Goal: Information Seeking & Learning: Learn about a topic

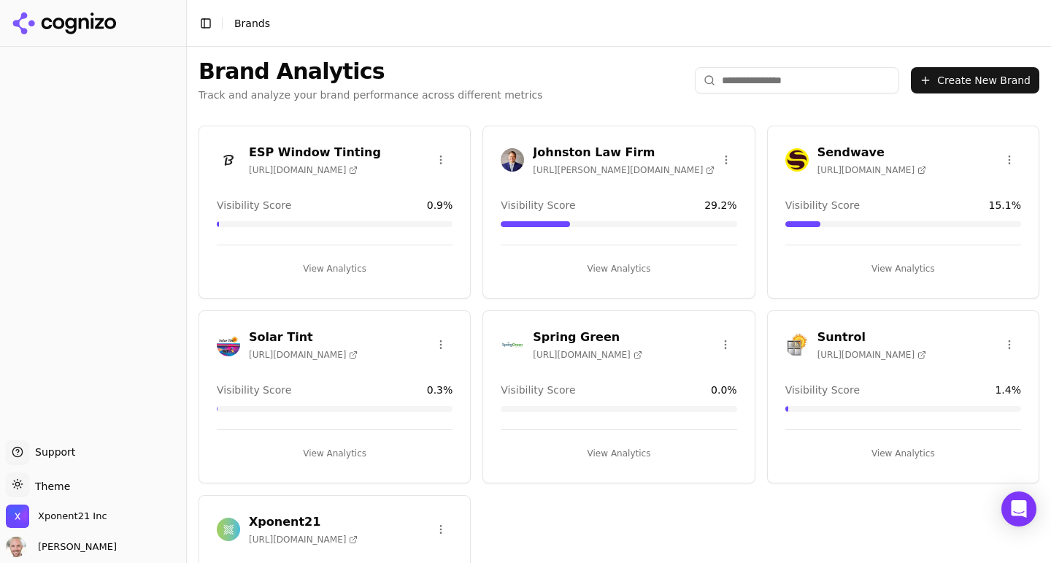
click at [347, 528] on h3 "Xponent21" at bounding box center [303, 522] width 109 height 18
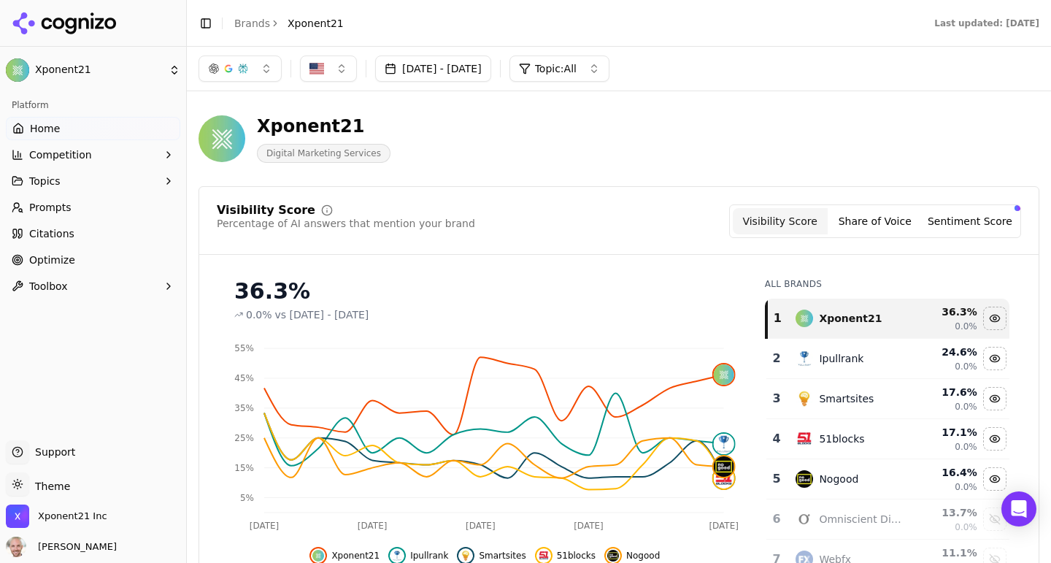
click at [80, 206] on link "Prompts" at bounding box center [93, 207] width 174 height 23
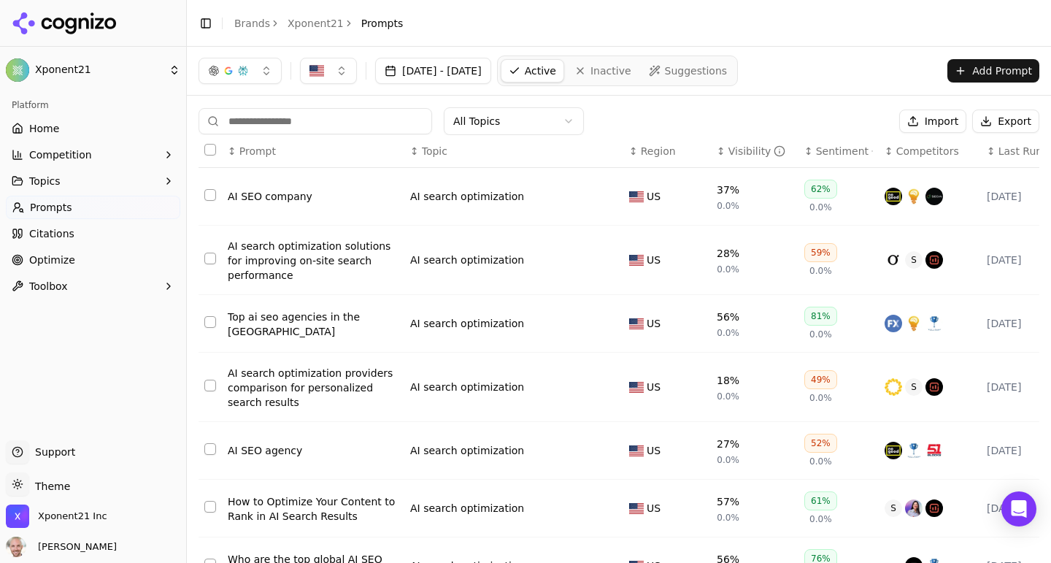
click at [744, 147] on div "Visibility" at bounding box center [757, 151] width 58 height 15
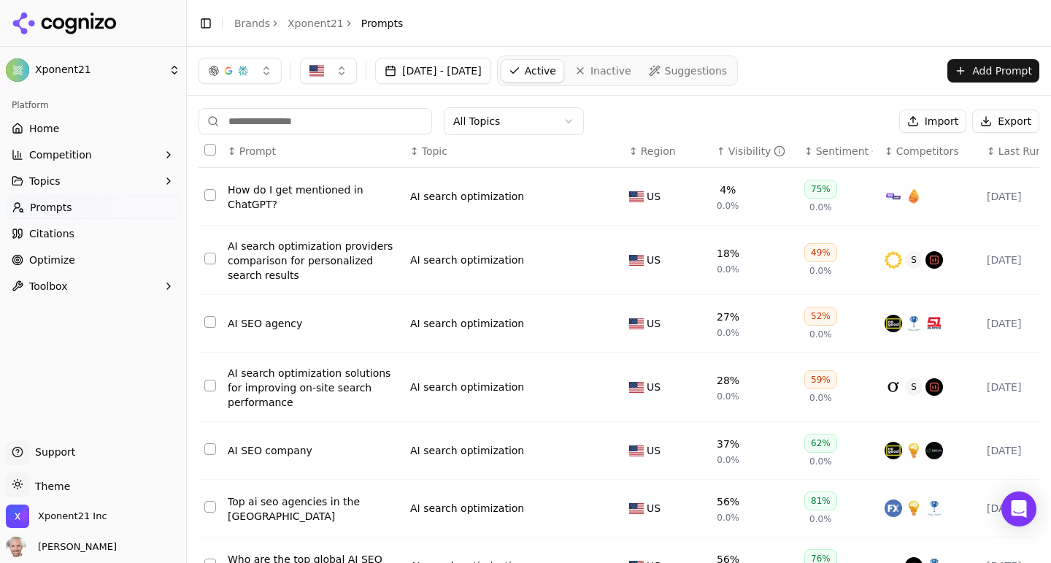
click at [301, 200] on div "How do I get mentioned in ChatGPT?" at bounding box center [313, 196] width 171 height 29
